Goal: Find specific page/section: Find specific page/section

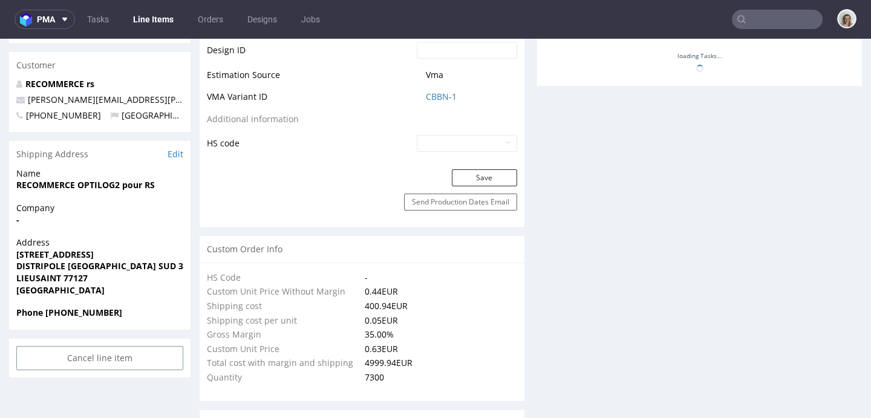
scroll to position [112, 0]
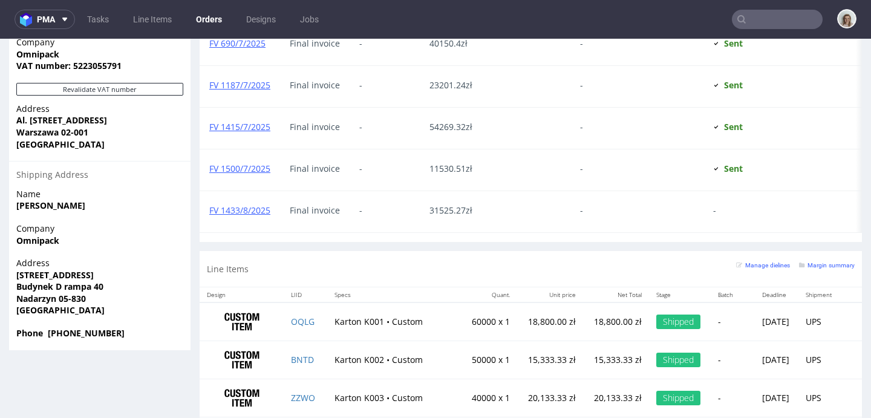
scroll to position [838, 0]
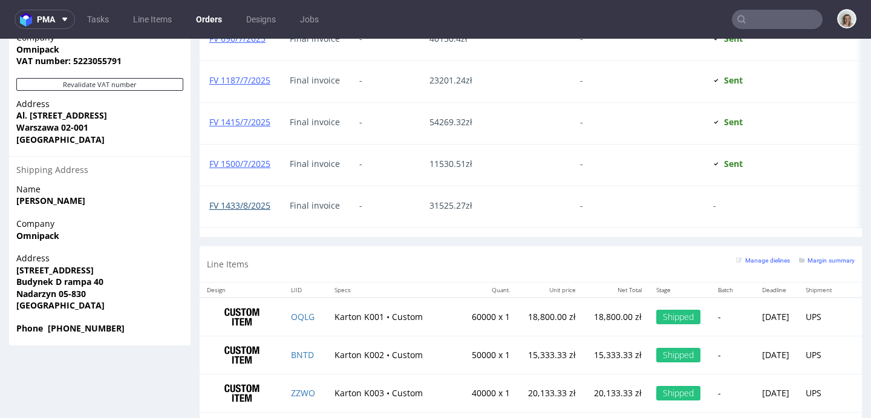
click at [241, 201] on link "FV 1433/8/2025" at bounding box center [239, 205] width 61 height 11
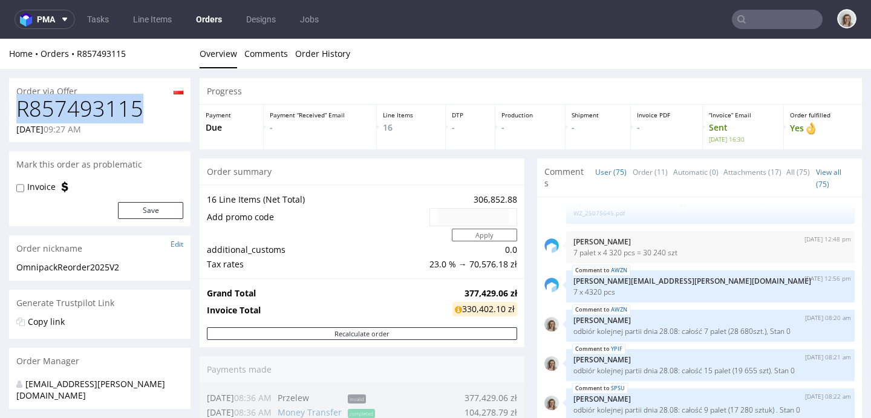
drag, startPoint x: 145, startPoint y: 109, endPoint x: 0, endPoint y: 108, distance: 144.5
copy h1 "R857493115"
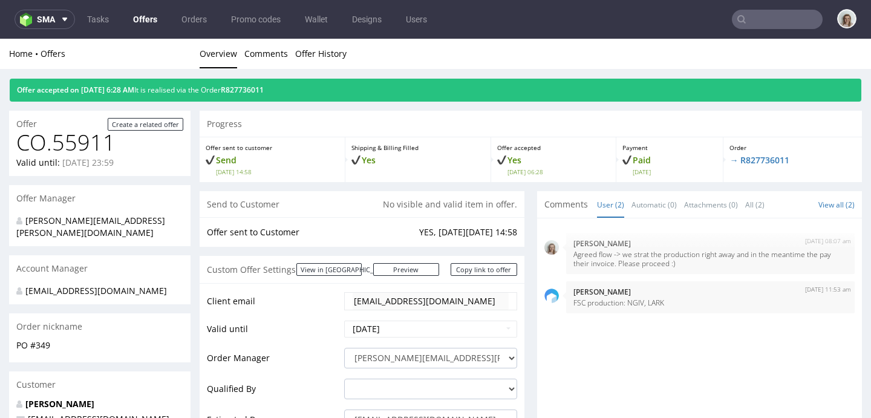
click at [18, 30] on nav "sma Tasks Offers Orders Promo codes Wallet Designs Users" at bounding box center [435, 19] width 871 height 39
click at [34, 15] on img at bounding box center [28, 20] width 17 height 14
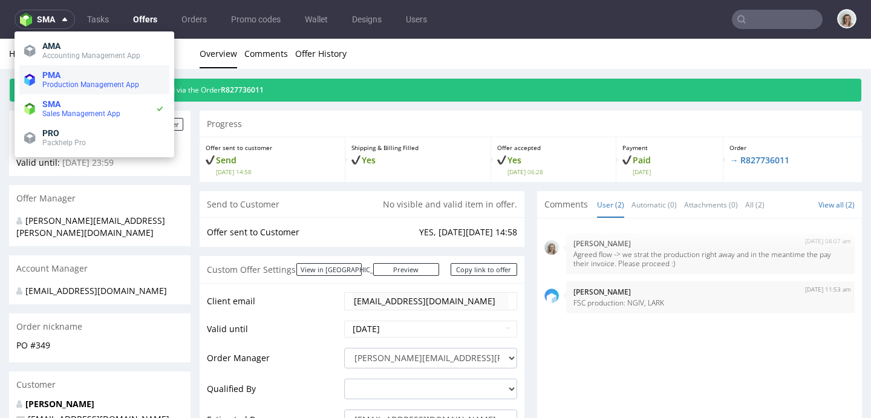
click at [71, 74] on span "PMA" at bounding box center [103, 75] width 122 height 10
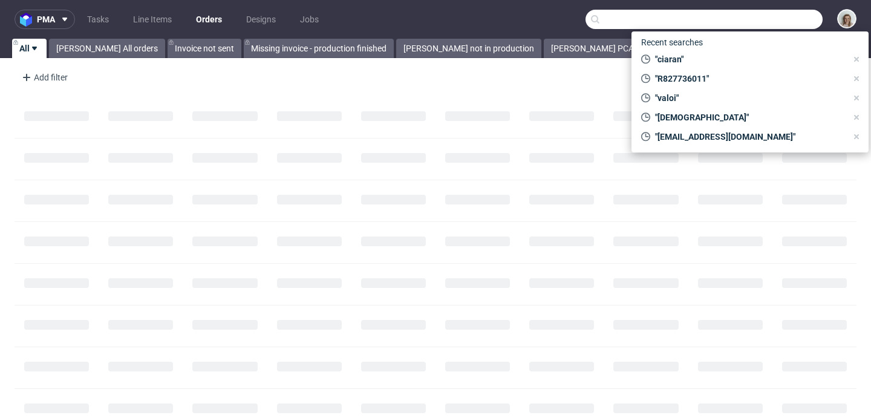
click at [773, 23] on input "text" at bounding box center [703, 19] width 237 height 19
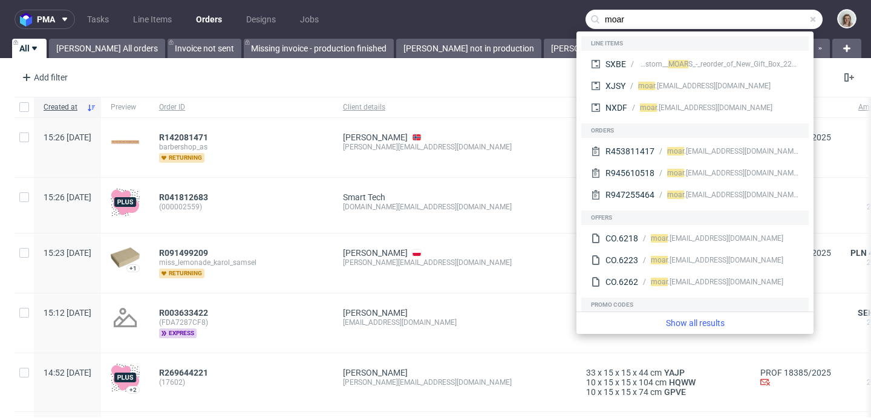
type input "moar"
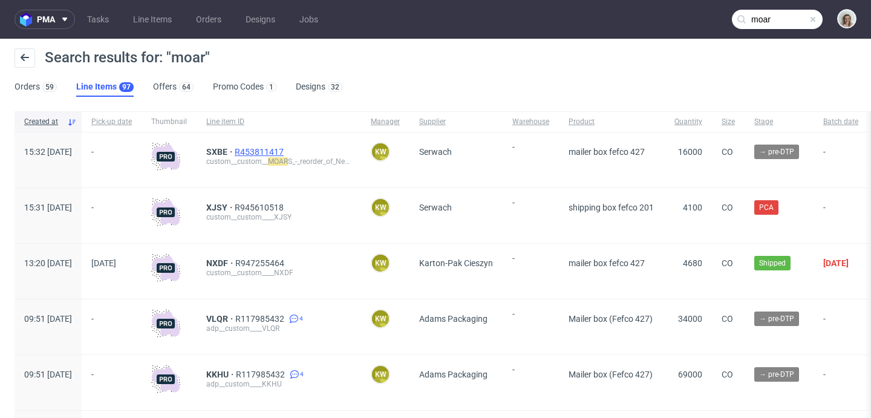
click at [286, 150] on span "R453811417" at bounding box center [260, 152] width 51 height 10
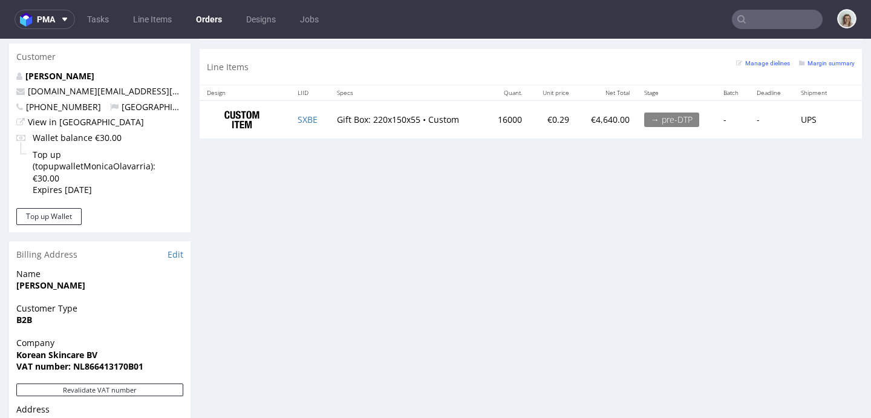
scroll to position [606, 0]
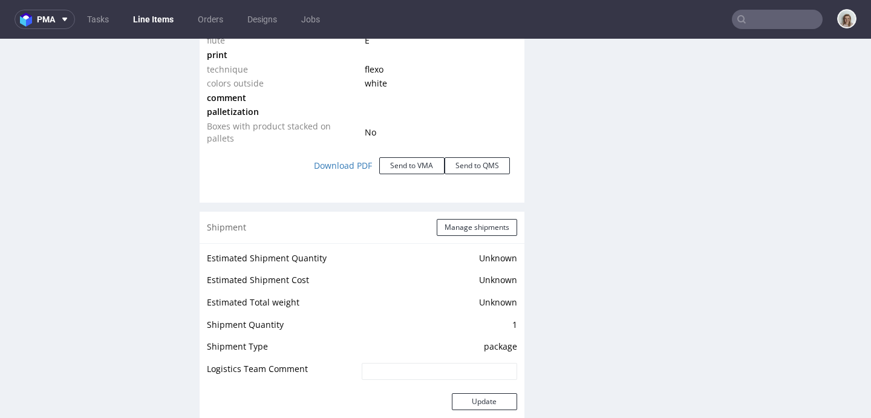
scroll to position [1356, 0]
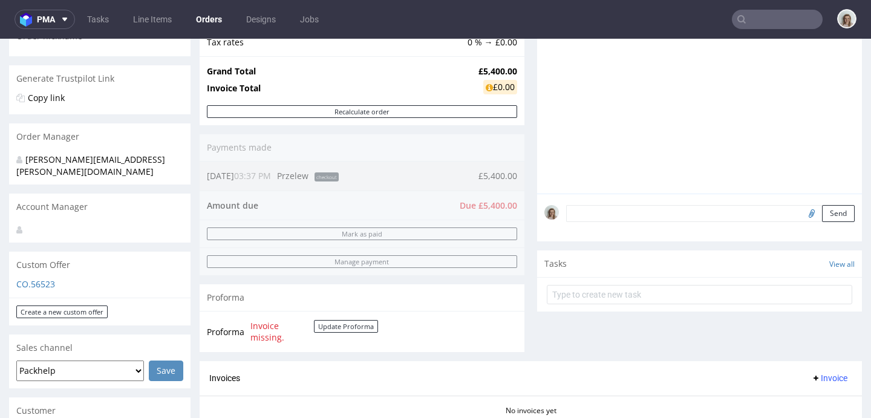
scroll to position [210, 0]
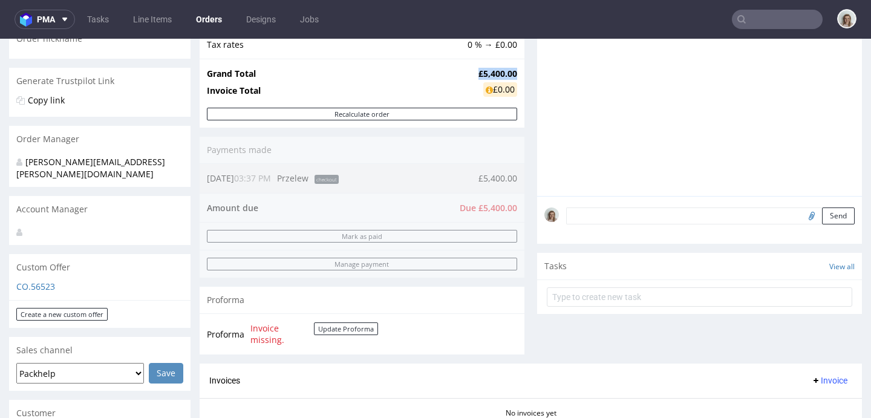
drag, startPoint x: 507, startPoint y: 73, endPoint x: 455, endPoint y: 75, distance: 52.1
click at [455, 75] on tr "Grand Total £5,400.00" at bounding box center [362, 74] width 310 height 15
